Goal: Task Accomplishment & Management: Manage account settings

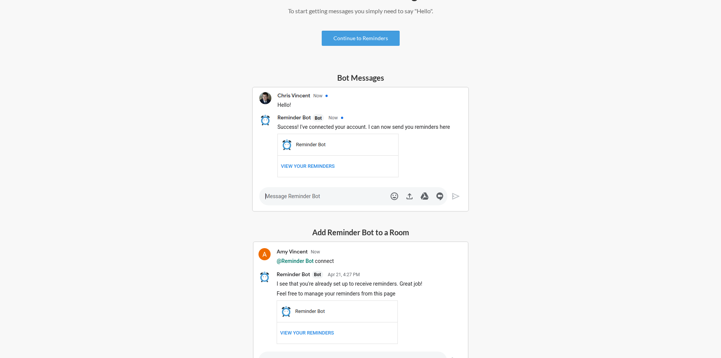
scroll to position [178, 0]
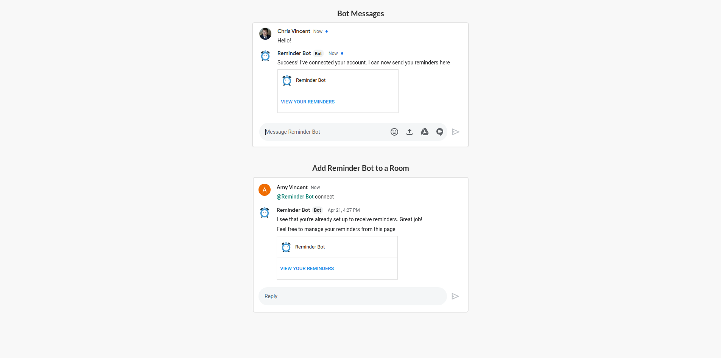
drag, startPoint x: 294, startPoint y: 229, endPoint x: 426, endPoint y: 230, distance: 132.0
click at [426, 229] on img at bounding box center [361, 244] width 216 height 135
click at [317, 269] on img at bounding box center [361, 244] width 216 height 135
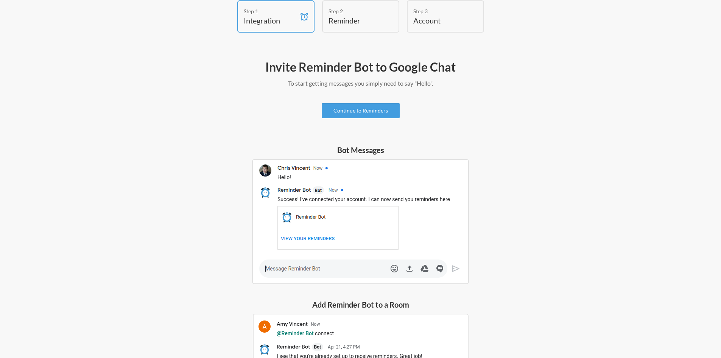
scroll to position [0, 0]
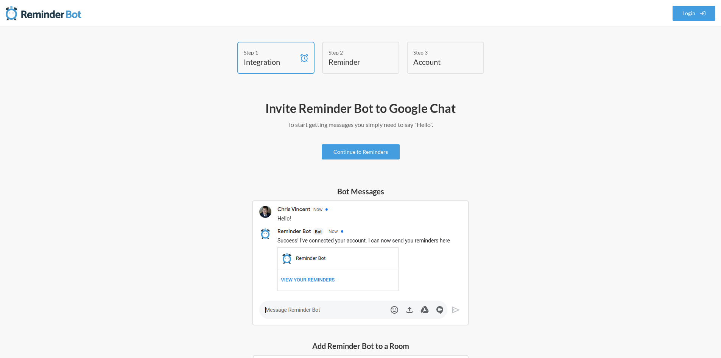
click at [347, 65] on h4 "Reminder" at bounding box center [354, 61] width 53 height 11
click at [424, 62] on h4 "Account" at bounding box center [439, 61] width 53 height 11
click at [354, 160] on div "Invite Reminder Bot to Google Chat To start getting messages you simply need to…" at bounding box center [360, 308] width 439 height 424
click at [358, 156] on link "Continue to Reminders" at bounding box center [361, 151] width 78 height 15
click at [364, 151] on link "Continue to Reminders" at bounding box center [361, 151] width 78 height 15
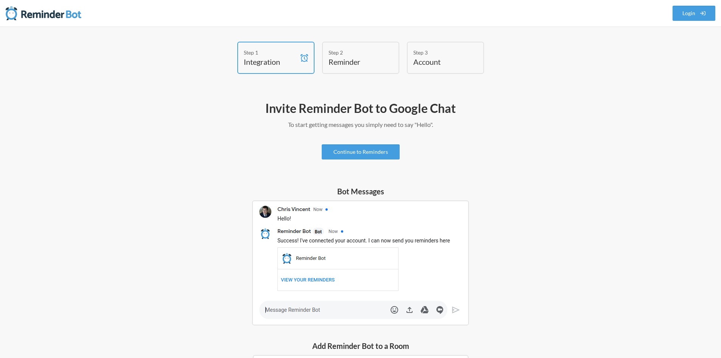
drag, startPoint x: 351, startPoint y: 215, endPoint x: 351, endPoint y: 61, distance: 154.0
click at [351, 61] on h4 "Reminder" at bounding box center [354, 61] width 53 height 11
click at [339, 149] on link "Continue to Reminders" at bounding box center [361, 151] width 78 height 15
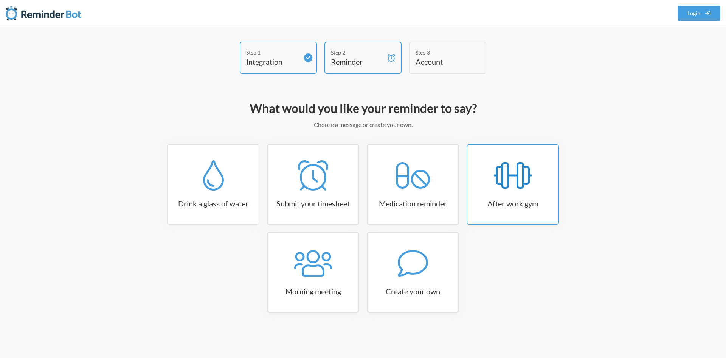
click at [510, 190] on icon at bounding box center [513, 175] width 38 height 30
select select "17:15:00"
select select "true"
select select "18:30:00"
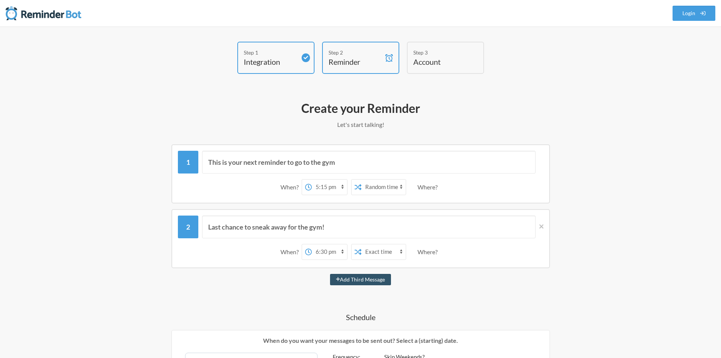
click at [342, 188] on select "12:00 am 12:15 am 12:30 am 12:45 am 1:00 am 1:15 am 1:30 am 1:45 am 2:00 am 2:1…" at bounding box center [329, 186] width 35 height 15
select select "08:30:00"
click at [312, 179] on select "12:00 am 12:15 am 12:30 am 12:45 am 1:00 am 1:15 am 1:30 am 1:45 am 2:00 am 2:1…" at bounding box center [329, 186] width 35 height 15
click at [400, 185] on select "Exact time Random time" at bounding box center [383, 186] width 44 height 15
select select "false"
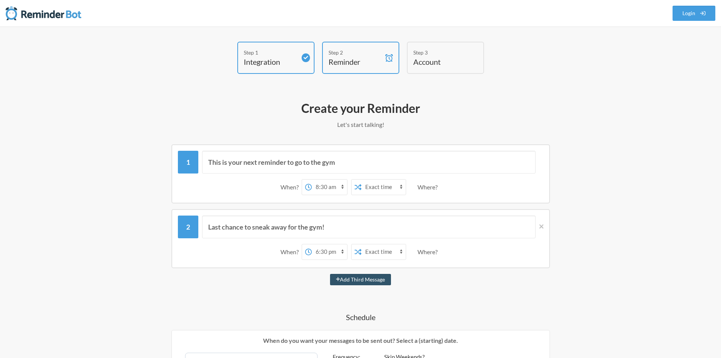
click at [361, 179] on select "Exact time Random time" at bounding box center [383, 186] width 44 height 15
click at [424, 187] on div "Where?" at bounding box center [428, 187] width 23 height 16
click at [435, 187] on div "Where?" at bounding box center [428, 187] width 23 height 16
click at [434, 193] on div "Where?" at bounding box center [428, 187] width 23 height 16
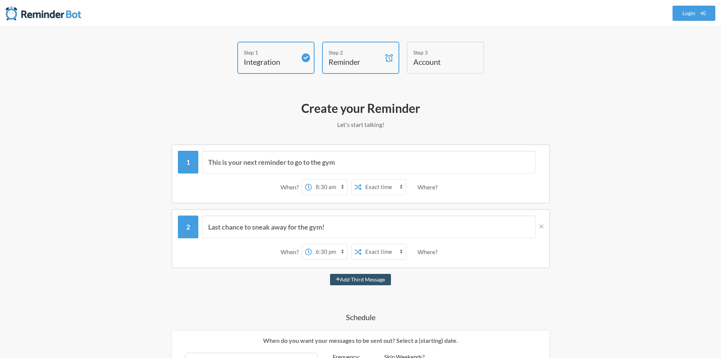
click at [435, 190] on div "Where?" at bounding box center [428, 187] width 23 height 16
click at [379, 190] on select "Exact time Random time" at bounding box center [383, 186] width 44 height 15
click at [451, 191] on div "When? 12:00 am 12:15 am 12:30 am 12:45 am 1:00 am 1:15 am 1:30 am 1:45 am 2:00 …" at bounding box center [360, 186] width 365 height 23
click at [440, 187] on div "Where?" at bounding box center [428, 187] width 23 height 16
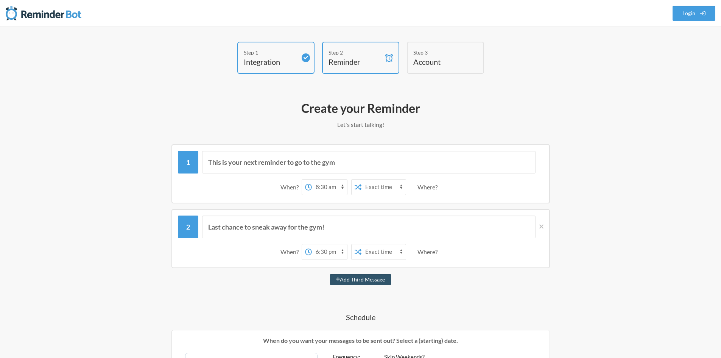
click at [440, 187] on div "Where?" at bounding box center [428, 187] width 23 height 16
click at [259, 164] on input "This is your next reminder to go to the gym" at bounding box center [368, 162] width 333 height 23
click at [364, 165] on input "This is your next reminder to go to the gym" at bounding box center [368, 162] width 333 height 23
click at [342, 251] on select "12:00 am 12:15 am 12:30 am 12:45 am 1:00 am 1:15 am 1:30 am 1:45 am 2:00 am 2:1…" at bounding box center [329, 251] width 35 height 15
select select "09:00:00"
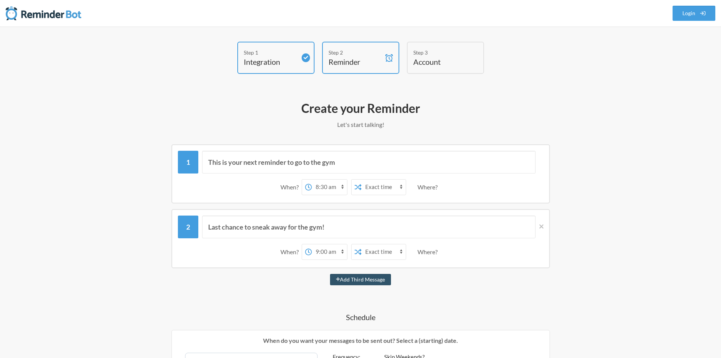
click at [312, 244] on select "12:00 am 12:15 am 12:30 am 12:45 am 1:00 am 1:15 am 1:30 am 1:45 am 2:00 am 2:1…" at bounding box center [329, 251] width 35 height 15
click at [434, 252] on div "Where?" at bounding box center [428, 252] width 23 height 16
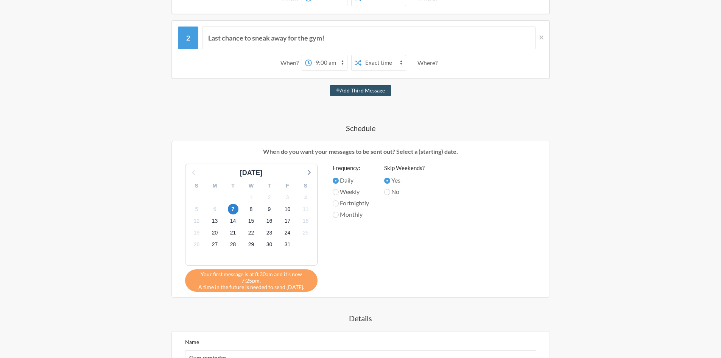
scroll to position [189, 0]
click at [269, 207] on span "9" at bounding box center [269, 208] width 11 height 11
click at [231, 207] on span "7" at bounding box center [233, 208] width 11 height 11
click at [253, 208] on span "8" at bounding box center [251, 208] width 11 height 11
click at [336, 203] on input "Fortnightly" at bounding box center [336, 203] width 6 height 6
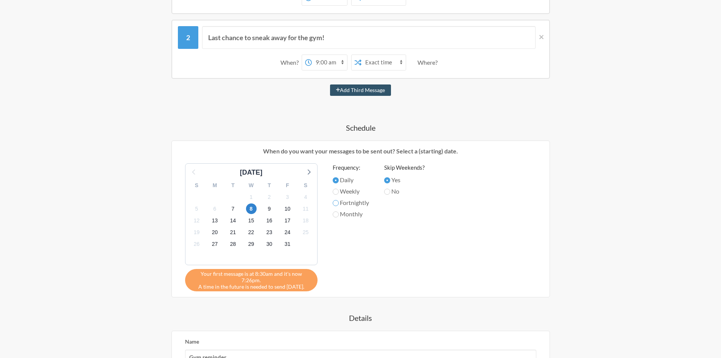
radio input "true"
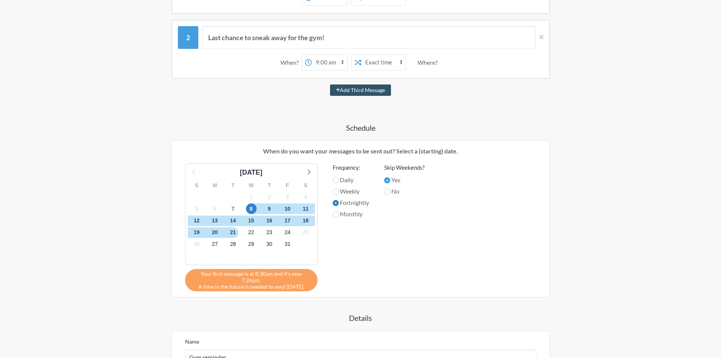
click at [336, 203] on input "Fortnightly" at bounding box center [336, 203] width 6 height 6
click at [339, 182] on label "Daily" at bounding box center [351, 179] width 36 height 9
click at [339, 182] on input "Daily" at bounding box center [336, 180] width 6 height 6
radio input "true"
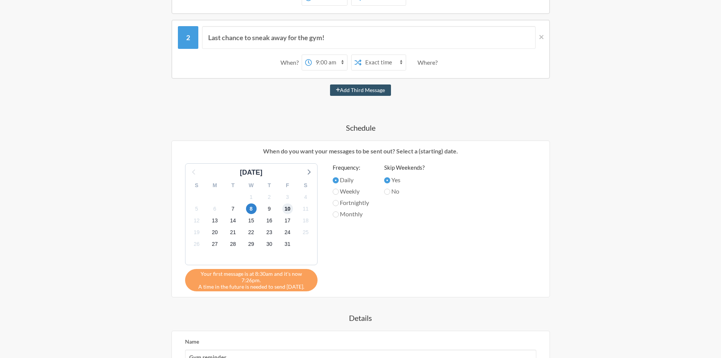
click at [288, 208] on span "10" at bounding box center [287, 208] width 11 height 11
click at [249, 209] on span "8" at bounding box center [251, 208] width 11 height 11
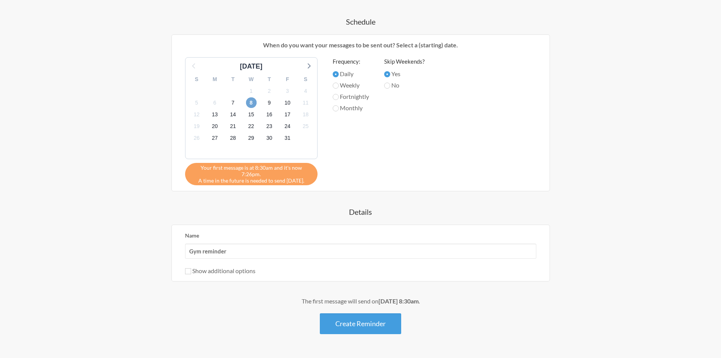
scroll to position [303, 0]
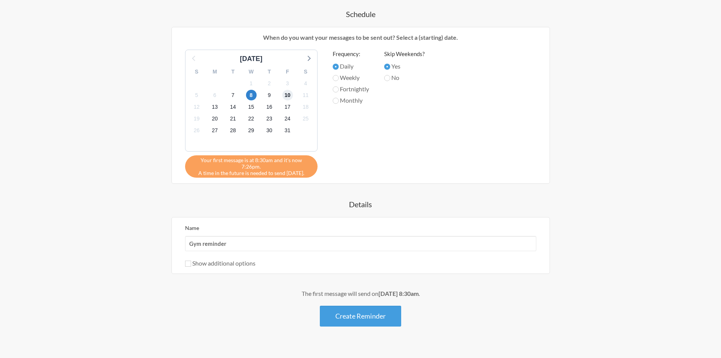
click at [288, 96] on span "10" at bounding box center [287, 95] width 11 height 11
click at [250, 93] on span "8" at bounding box center [251, 95] width 11 height 11
click at [336, 79] on input "Weekly" at bounding box center [336, 78] width 6 height 6
radio input "true"
click at [284, 94] on span "10" at bounding box center [287, 95] width 11 height 11
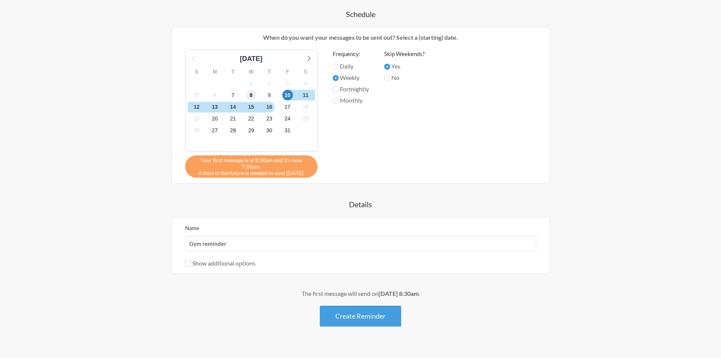
click at [252, 97] on span "8" at bounding box center [251, 95] width 11 height 11
click at [336, 69] on input "Daily" at bounding box center [336, 67] width 6 height 6
radio input "true"
click at [192, 259] on label "Show additional options" at bounding box center [220, 262] width 70 height 7
click at [191, 260] on input "Show additional options" at bounding box center [188, 263] width 6 height 6
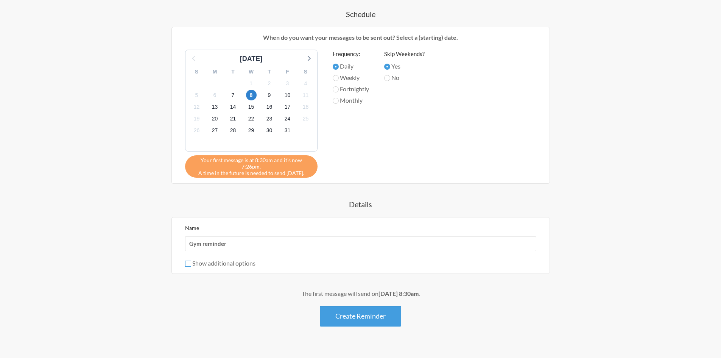
checkbox input "true"
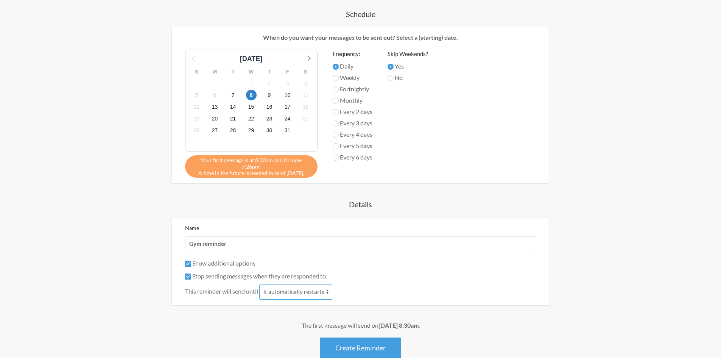
click at [325, 284] on select "it automatically restarts it is replied to" at bounding box center [295, 291] width 73 height 15
click at [375, 292] on div "This reminder will send until it automatically restarts it is replied to" at bounding box center [360, 291] width 351 height 15
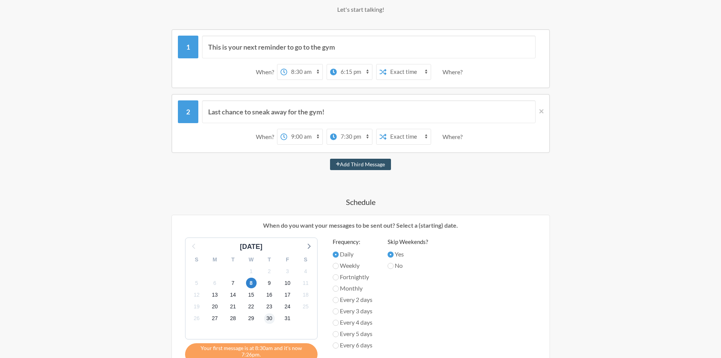
scroll to position [113, 0]
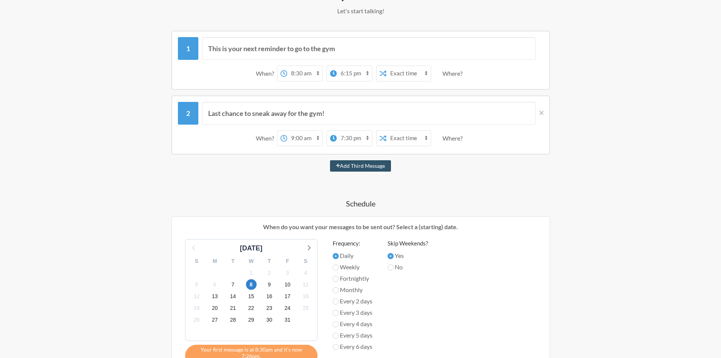
click at [316, 75] on select "12:00 am 12:15 am 12:30 am 12:45 am 1:00 am 1:15 am 1:30 am 1:45 am 2:00 am 2:1…" at bounding box center [304, 73] width 35 height 15
select select "08:00:00"
click at [287, 66] on select "12:00 am 12:15 am 12:30 am 12:45 am 1:00 am 1:15 am 1:30 am 1:45 am 2:00 am 2:1…" at bounding box center [304, 73] width 35 height 15
click at [356, 73] on select "12:00 am 12:15 am 12:30 am 12:45 am 1:00 am 1:15 am 1:30 am 1:45 am 2:00 am 2:1…" at bounding box center [354, 73] width 35 height 15
select select "09:30:00"
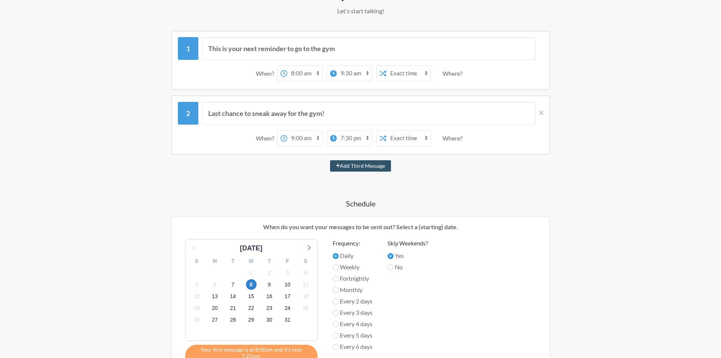
click at [337, 66] on select "12:00 am 12:15 am 12:30 am 12:45 am 1:00 am 1:15 am 1:30 am 1:45 am 2:00 am 2:1…" at bounding box center [354, 73] width 35 height 15
click at [467, 78] on div "When? 12:00 am 12:15 am 12:30 am 12:45 am 1:00 am 1:15 am 1:30 am 1:45 am 2:00 …" at bounding box center [360, 73] width 365 height 23
click at [351, 139] on select "12:00 am 12:15 am 12:30 am 12:45 am 1:00 am 1:15 am 1:30 am 1:45 am 2:00 am 2:1…" at bounding box center [354, 138] width 35 height 15
select select "09:30:00"
click at [337, 131] on select "12:00 am 12:15 am 12:30 am 12:45 am 1:00 am 1:15 am 1:30 am 1:45 am 2:00 am 2:1…" at bounding box center [354, 138] width 35 height 15
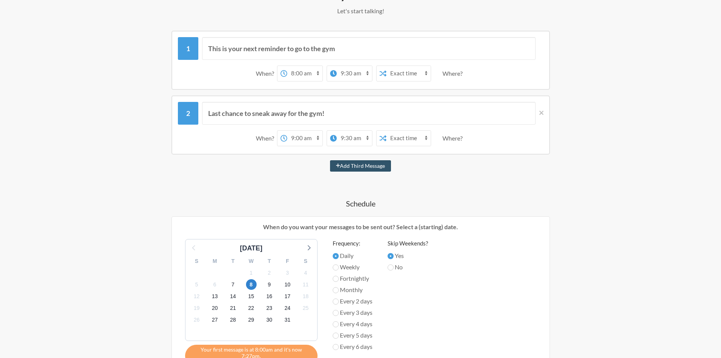
click at [315, 136] on select "12:00 am 12:15 am 12:30 am 12:45 am 1:00 am 1:15 am 1:30 am 1:45 am 2:00 am 2:1…" at bounding box center [304, 138] width 35 height 15
select select "08:30:00"
click at [287, 131] on select "12:00 am 12:15 am 12:30 am 12:45 am 1:00 am 1:15 am 1:30 am 1:45 am 2:00 am 2:1…" at bounding box center [304, 138] width 35 height 15
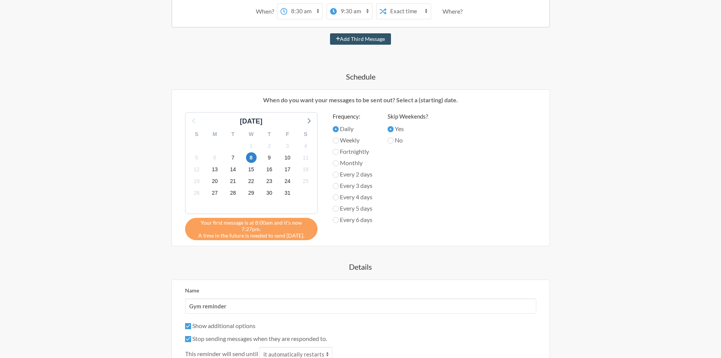
scroll to position [265, 0]
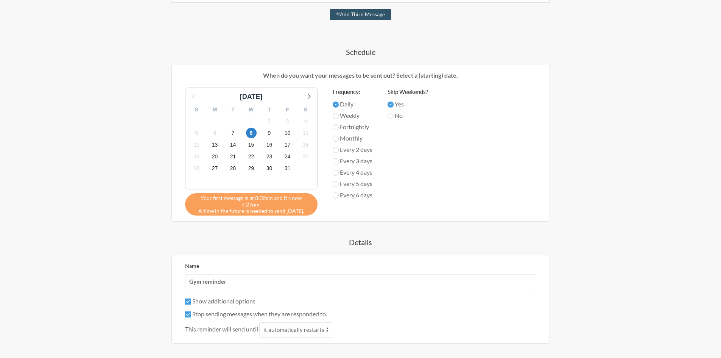
click at [362, 54] on h4 "Schedule" at bounding box center [360, 52] width 439 height 11
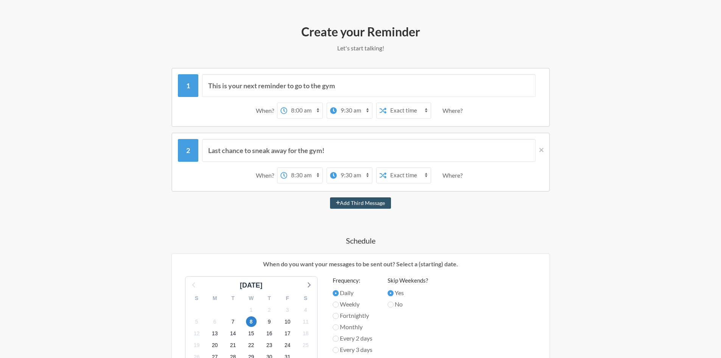
scroll to position [76, 0]
drag, startPoint x: 342, startPoint y: 87, endPoint x: 131, endPoint y: 88, distance: 211.5
click at [124, 90] on div "Step 1 Integration Step 2 Reminder Step 3 Account What would you like your remi…" at bounding box center [360, 290] width 484 height 649
drag, startPoint x: 253, startPoint y: 157, endPoint x: 161, endPoint y: 145, distance: 92.7
click at [161, 145] on div "Last chance to sneak away for the gym! When? 12:00 am 12:15 am 12:30 am 12:45 a…" at bounding box center [360, 162] width 439 height 59
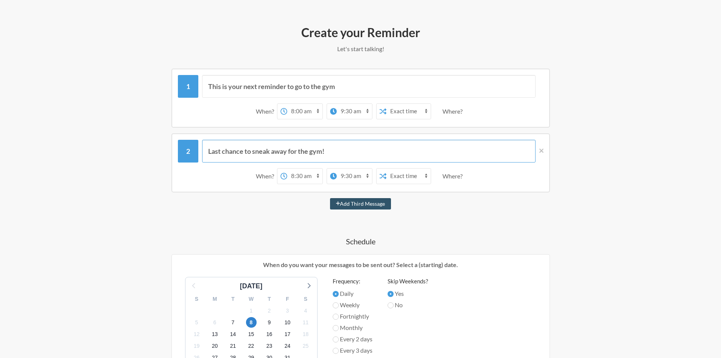
paste input "This is your next reminder to go to the gym"
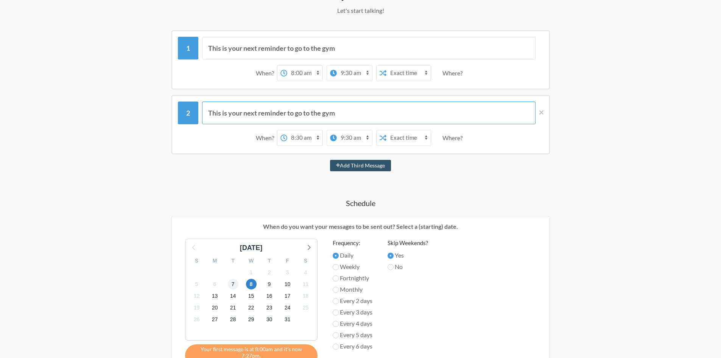
scroll to position [113, 0]
type input "This is your next reminder to go to the gym"
click at [291, 73] on select "12:00 am 12:15 am 12:30 am 12:45 am 1:00 am 1:15 am 1:30 am 1:45 am 2:00 am 2:1…" at bounding box center [304, 73] width 35 height 15
select select "07:00:00"
click at [287, 66] on select "12:00 am 12:15 am 12:30 am 12:45 am 1:00 am 1:15 am 1:30 am 1:45 am 2:00 am 2:1…" at bounding box center [304, 73] width 35 height 15
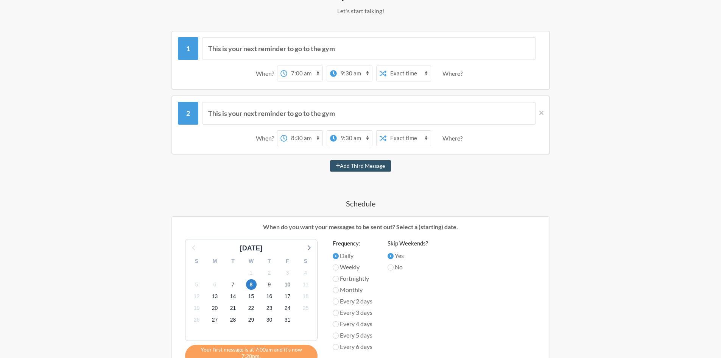
click at [294, 141] on select "12:00 am 12:15 am 12:30 am 12:45 am 1:00 am 1:15 am 1:30 am 1:45 am 2:00 am 2:1…" at bounding box center [304, 138] width 35 height 15
select select "08:00:00"
click at [287, 131] on select "12:00 am 12:15 am 12:30 am 12:45 am 1:00 am 1:15 am 1:30 am 1:45 am 2:00 am 2:1…" at bounding box center [304, 138] width 35 height 15
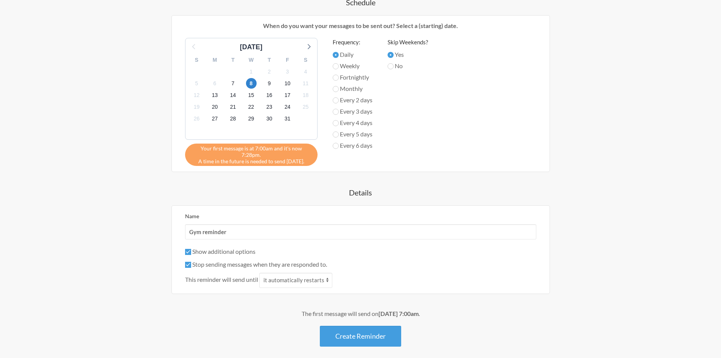
scroll to position [340, 0]
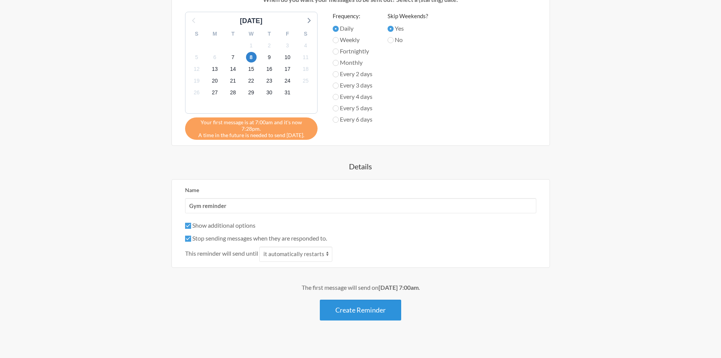
click at [361, 302] on button "Create Reminder" at bounding box center [360, 309] width 81 height 21
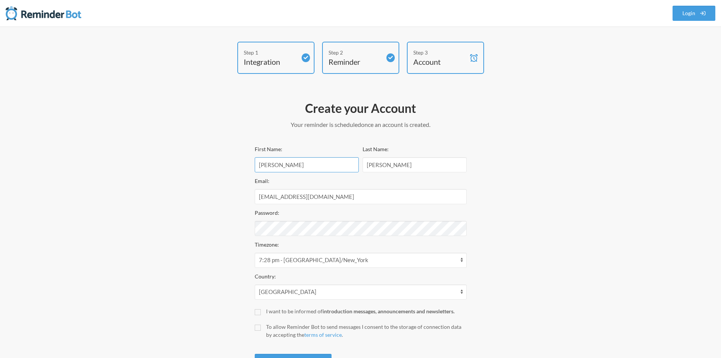
drag, startPoint x: 286, startPoint y: 164, endPoint x: 234, endPoint y: 160, distance: 52.3
click at [234, 160] on div "Step 1 Integration Step 2 Reminder Step 3 Account Create your Account Your remi…" at bounding box center [361, 210] width 454 height 336
type input "j"
type input "[PERSON_NAME]"
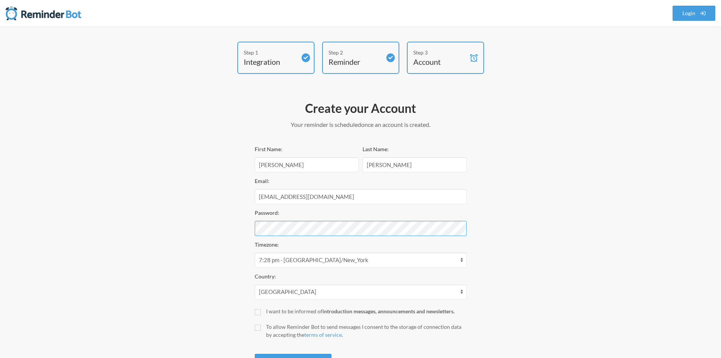
click at [74, 233] on div "Step 1 Integration Step 2 Reminder Step 3 Account Create your Account Your remi…" at bounding box center [360, 209] width 721 height 367
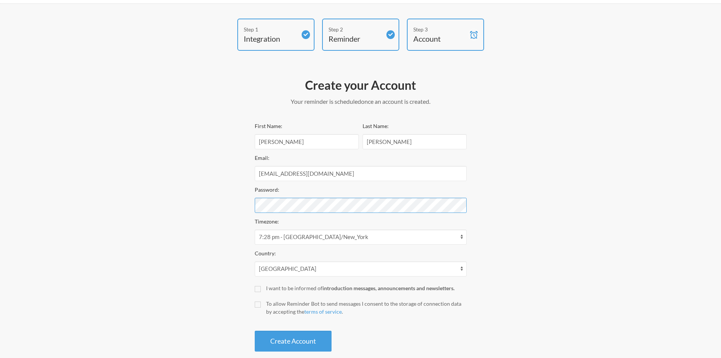
scroll to position [36, 0]
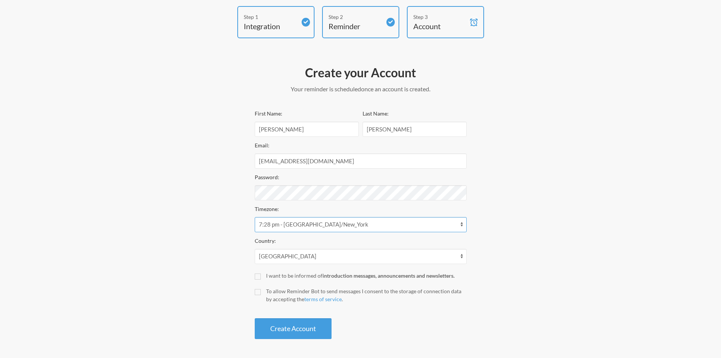
click at [371, 227] on select "12:28 am - [GEOGRAPHIC_DATA]/[GEOGRAPHIC_DATA] 12:28 am - [GEOGRAPHIC_DATA]/[GE…" at bounding box center [361, 224] width 212 height 15
click at [255, 291] on input "To allow Reminder Bot to send messages I consent to the storage of connection d…" at bounding box center [258, 292] width 6 height 6
checkbox input "true"
click at [274, 320] on button "Create Account" at bounding box center [293, 328] width 77 height 21
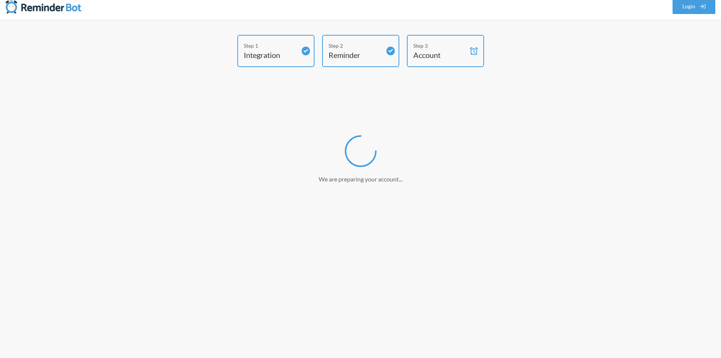
scroll to position [7, 0]
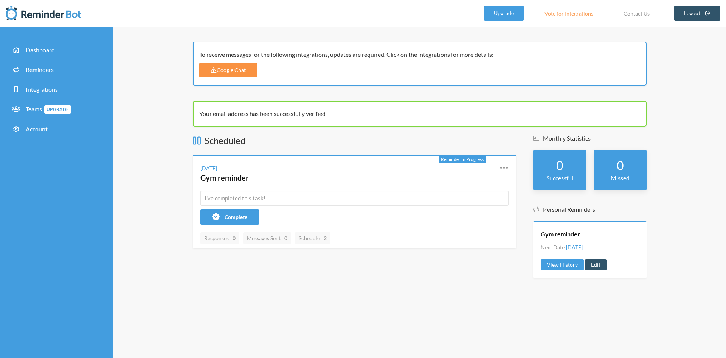
click at [227, 69] on link "Google Chat" at bounding box center [228, 70] width 58 height 14
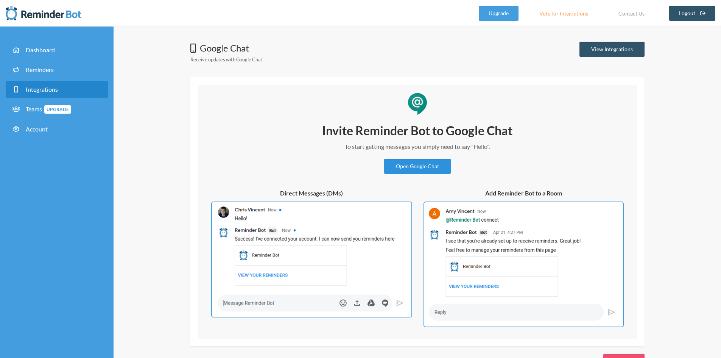
click at [432, 161] on link "Open Google Chat" at bounding box center [417, 166] width 67 height 15
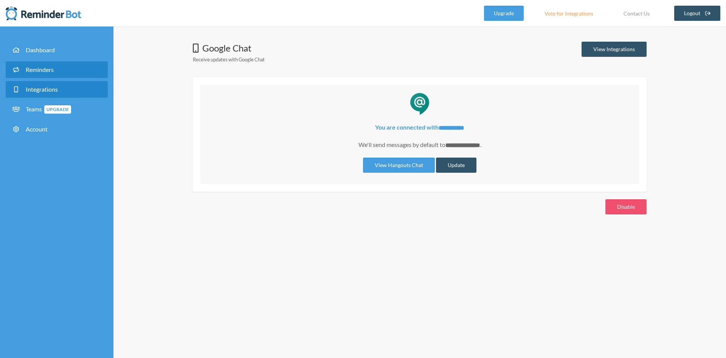
click at [46, 68] on span "Reminders" at bounding box center [40, 69] width 28 height 7
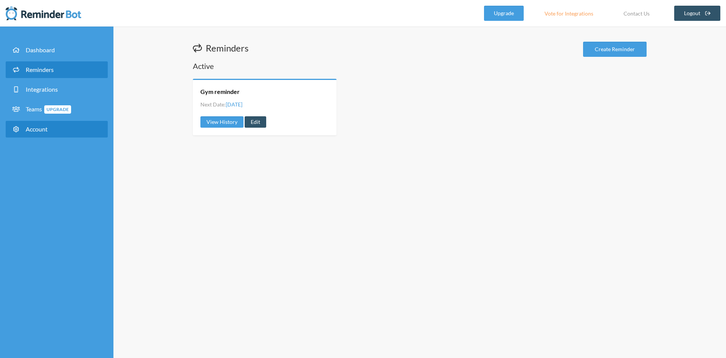
click at [46, 130] on span "Account" at bounding box center [37, 128] width 22 height 7
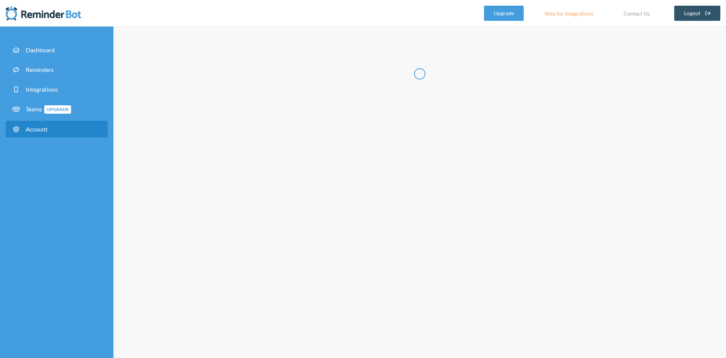
type input "***"
type input "*******"
type input "**********"
select select "**"
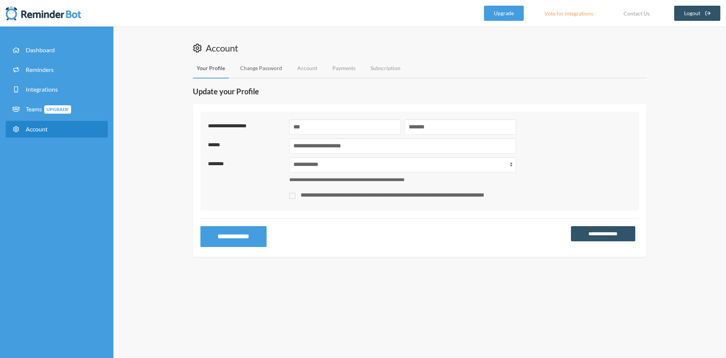
click at [261, 67] on link "Change Password" at bounding box center [261, 68] width 50 height 20
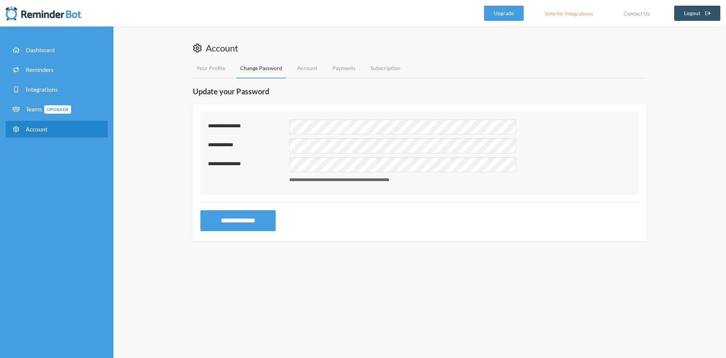
click at [364, 173] on div "**********" at bounding box center [460, 170] width 342 height 26
click at [264, 225] on button "**********" at bounding box center [238, 220] width 75 height 21
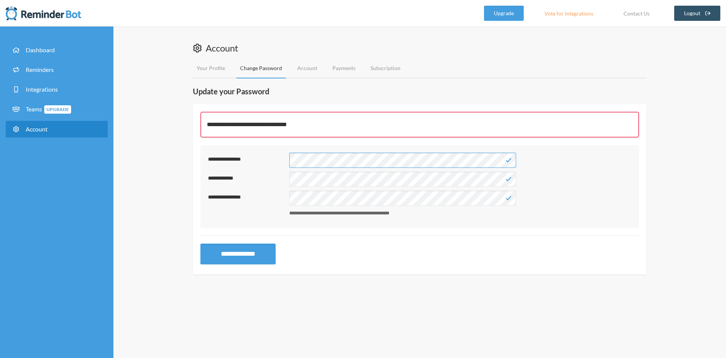
click at [123, 165] on div "**********" at bounding box center [419, 191] width 613 height 331
click at [225, 250] on button "**********" at bounding box center [238, 253] width 75 height 21
click button "**********" at bounding box center [238, 253] width 75 height 21
click at [319, 212] on small "**********" at bounding box center [460, 212] width 342 height 7
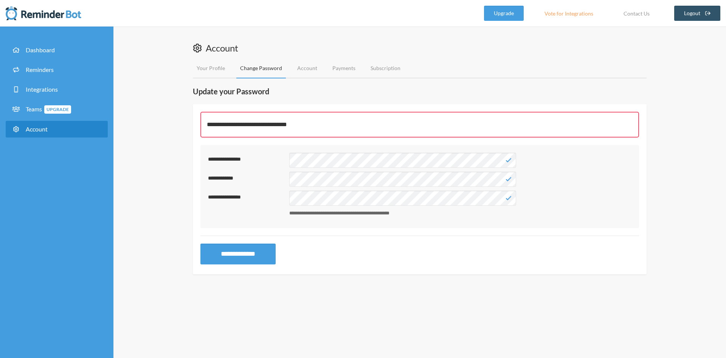
click at [298, 123] on div "**********" at bounding box center [420, 125] width 439 height 26
click at [394, 214] on small "**********" at bounding box center [460, 212] width 342 height 7
click at [232, 157] on div "**********" at bounding box center [420, 159] width 424 height 15
click button "**********" at bounding box center [238, 253] width 75 height 21
